Goal: Information Seeking & Learning: Learn about a topic

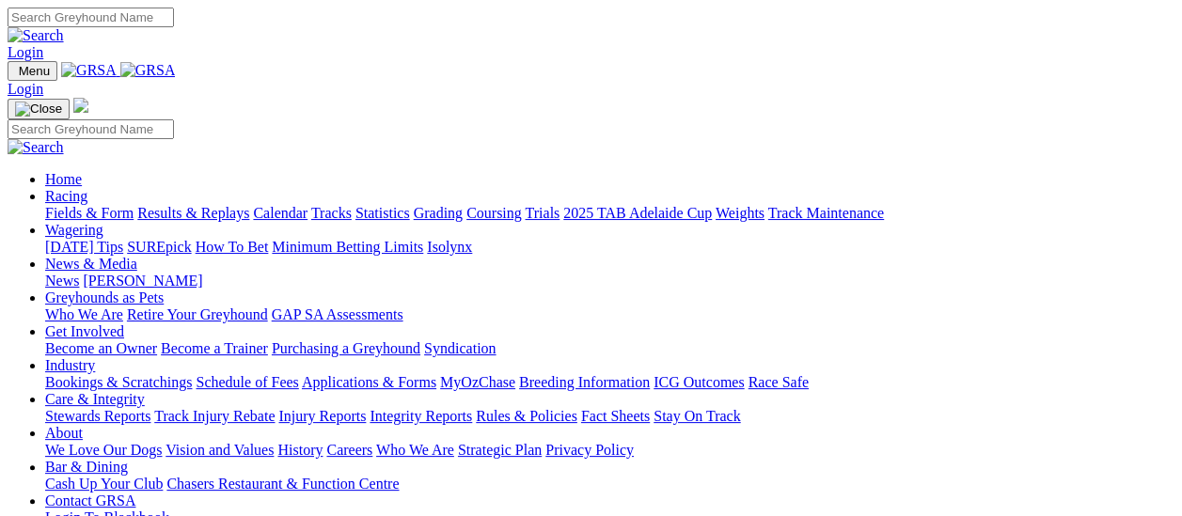
click at [199, 205] on link "Results & Replays" at bounding box center [193, 213] width 112 height 16
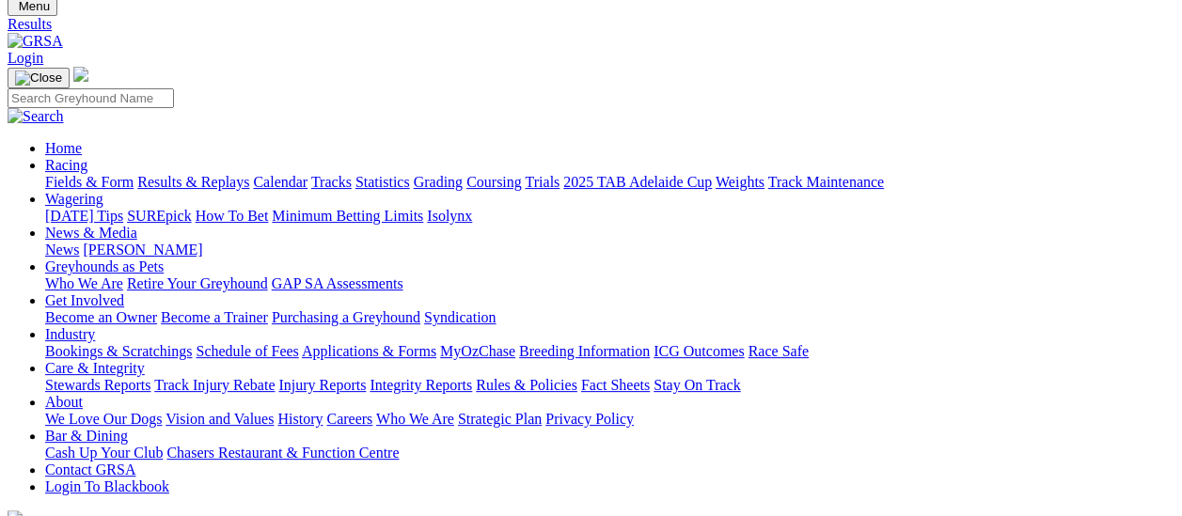
scroll to position [188, 0]
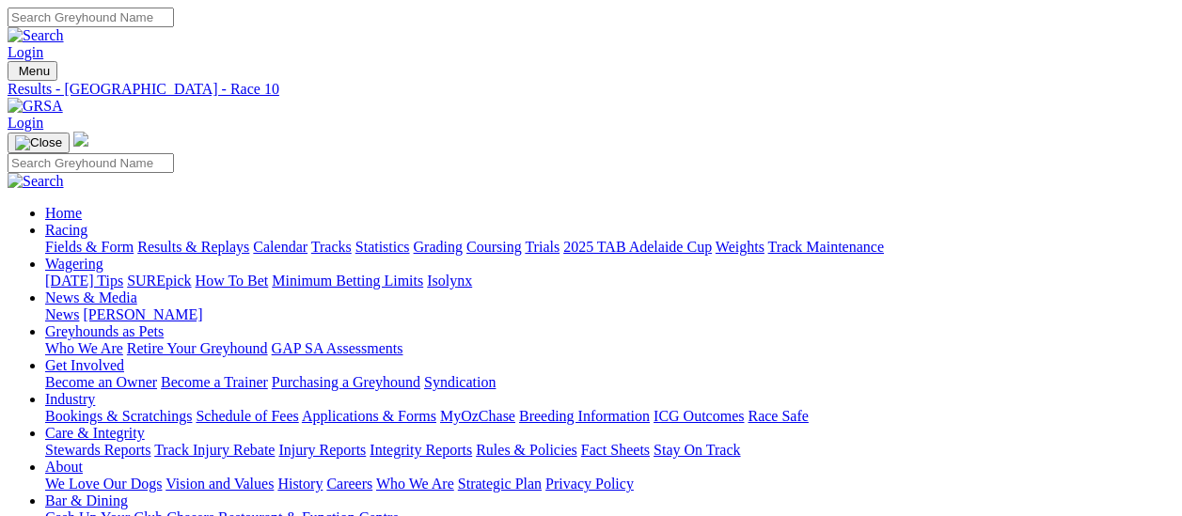
scroll to position [282, 0]
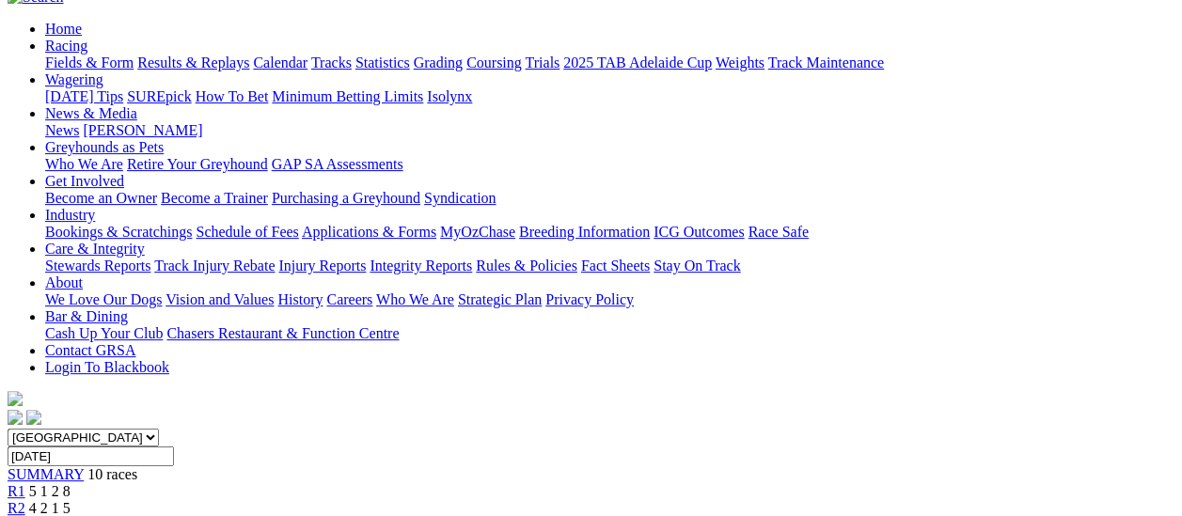
scroll to position [0, 0]
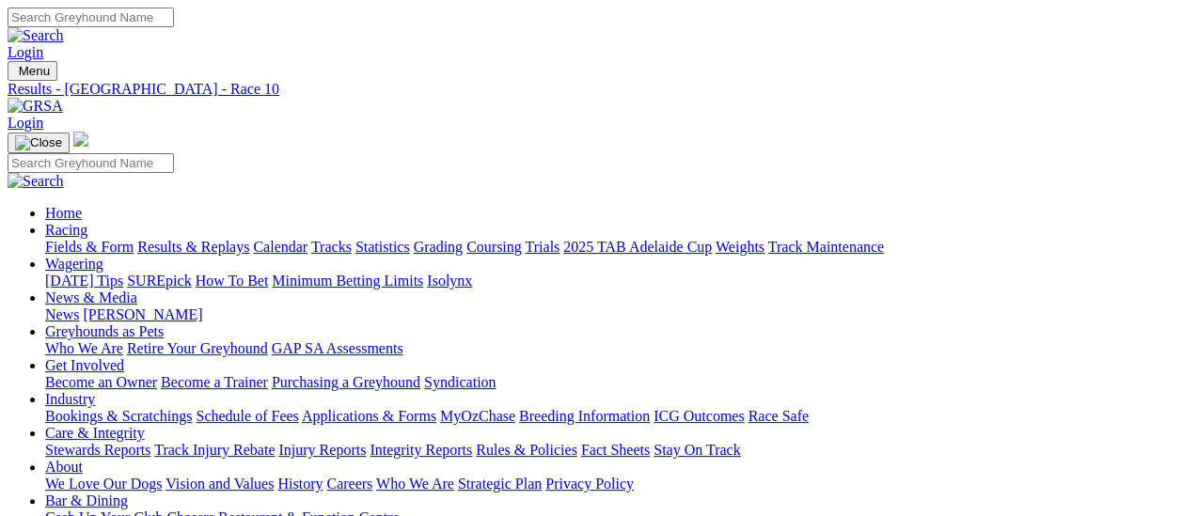
click at [53, 239] on link "Fields & Form" at bounding box center [89, 247] width 88 height 16
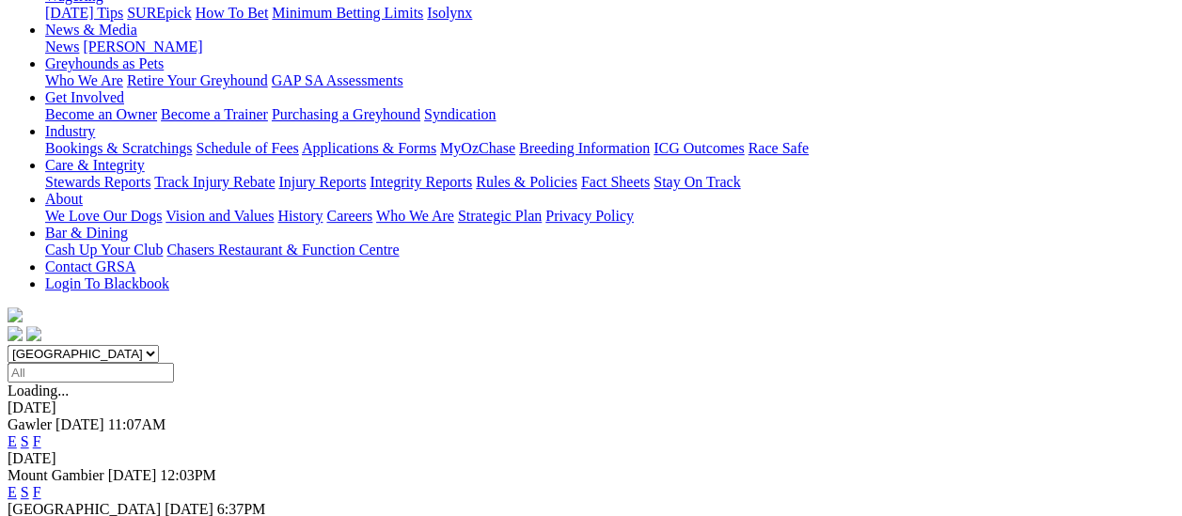
scroll to position [376, 0]
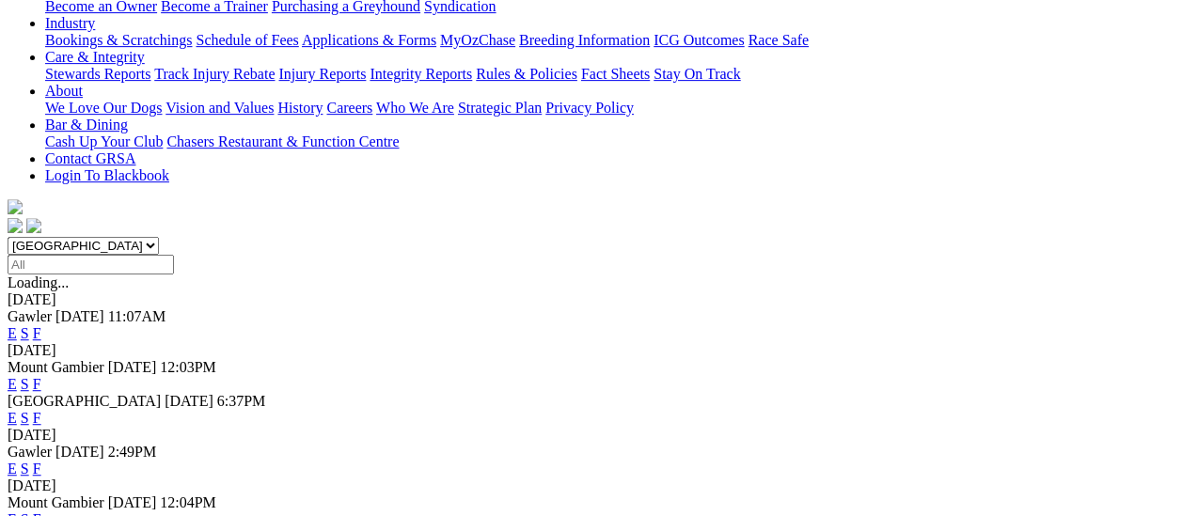
click at [41, 410] on link "F" at bounding box center [37, 418] width 8 height 16
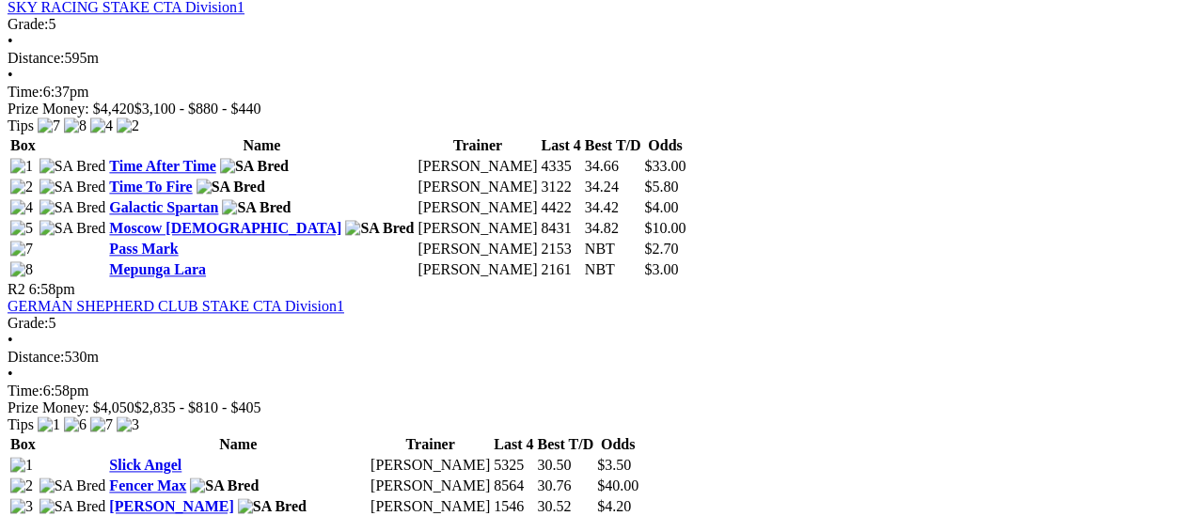
scroll to position [1034, 0]
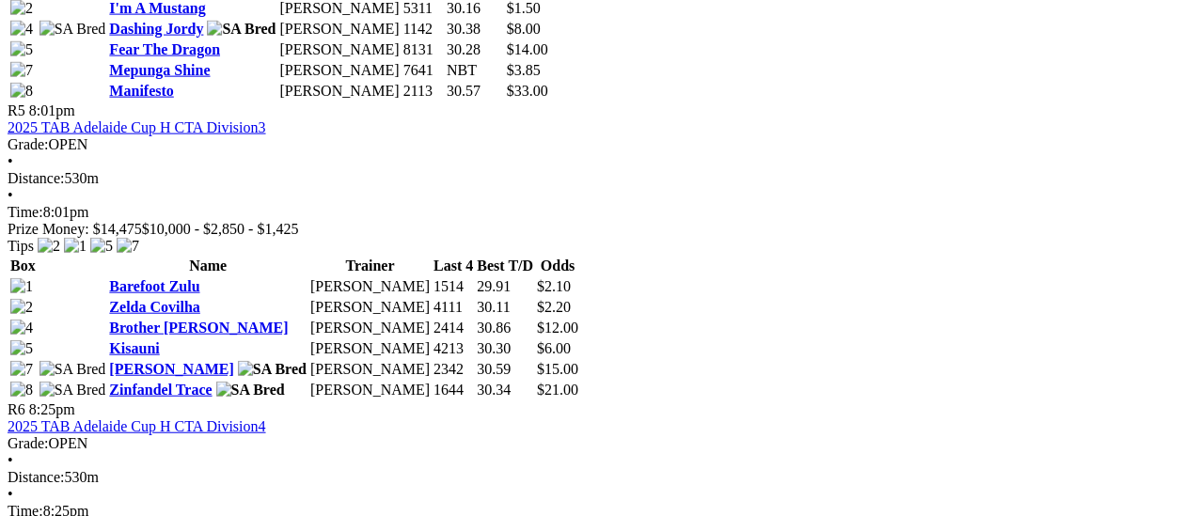
scroll to position [2162, 0]
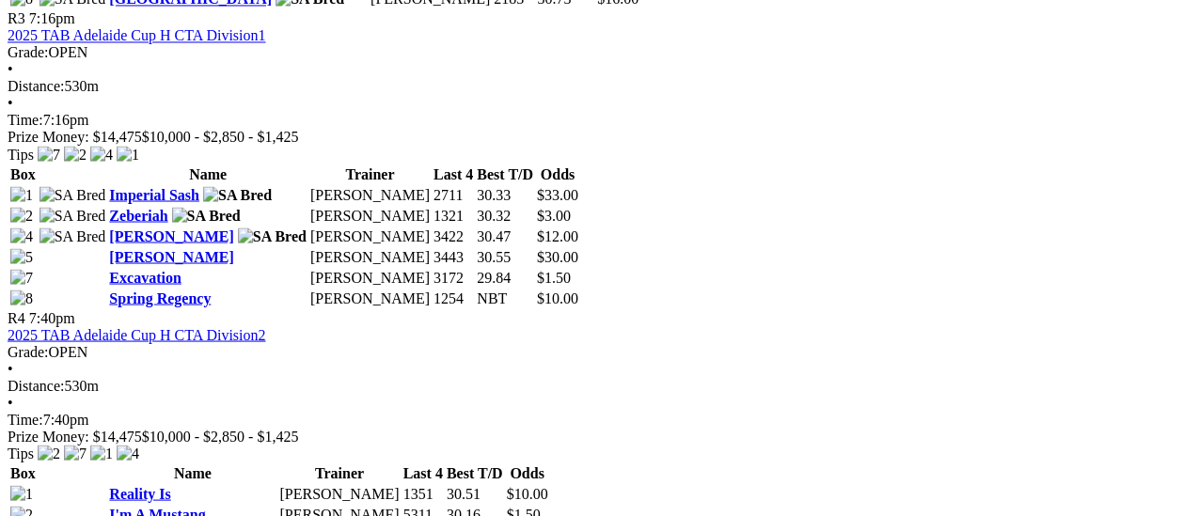
scroll to position [1598, 0]
